Goal: Navigation & Orientation: Find specific page/section

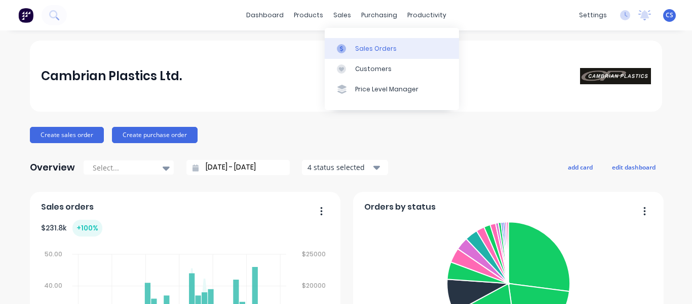
click at [354, 41] on link "Sales Orders" at bounding box center [392, 48] width 134 height 20
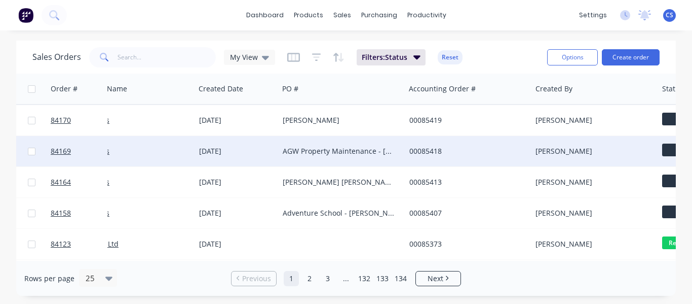
scroll to position [0, 25]
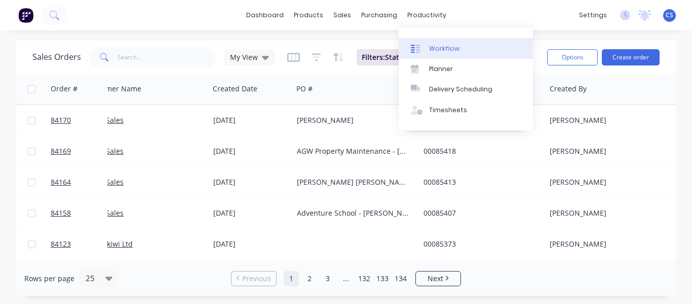
click at [446, 51] on div "Workflow" at bounding box center [444, 48] width 30 height 9
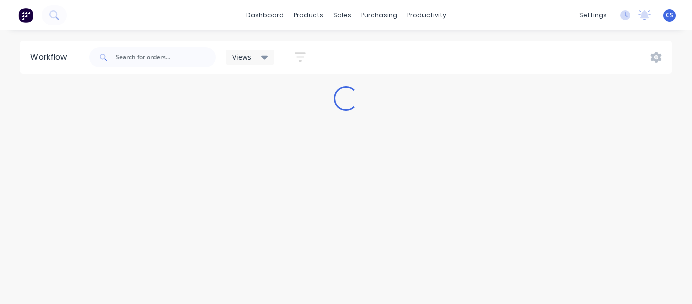
click at [262, 56] on icon at bounding box center [265, 57] width 7 height 11
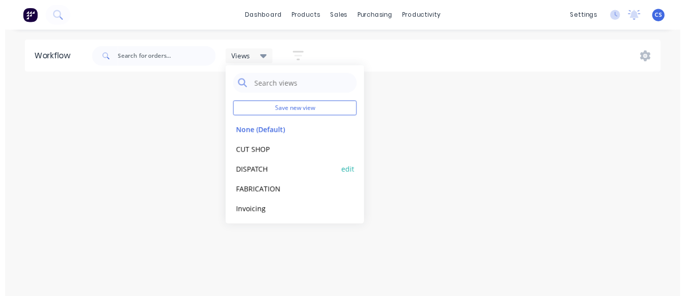
scroll to position [22, 0]
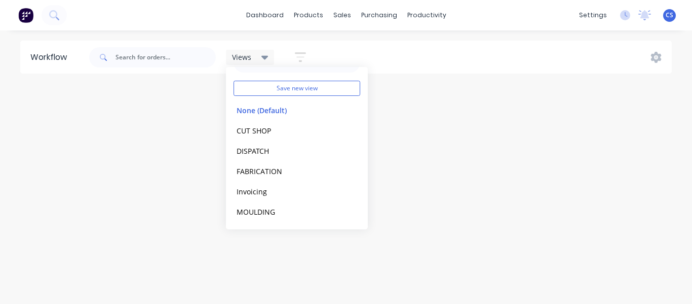
click at [280, 26] on div "dashboard products sales purchasing productivity dashboard products Product Cat…" at bounding box center [346, 15] width 692 height 30
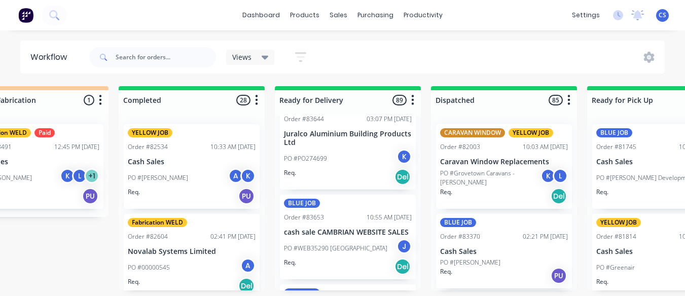
scroll to position [698, 0]
